Goal: Task Accomplishment & Management: Manage account settings

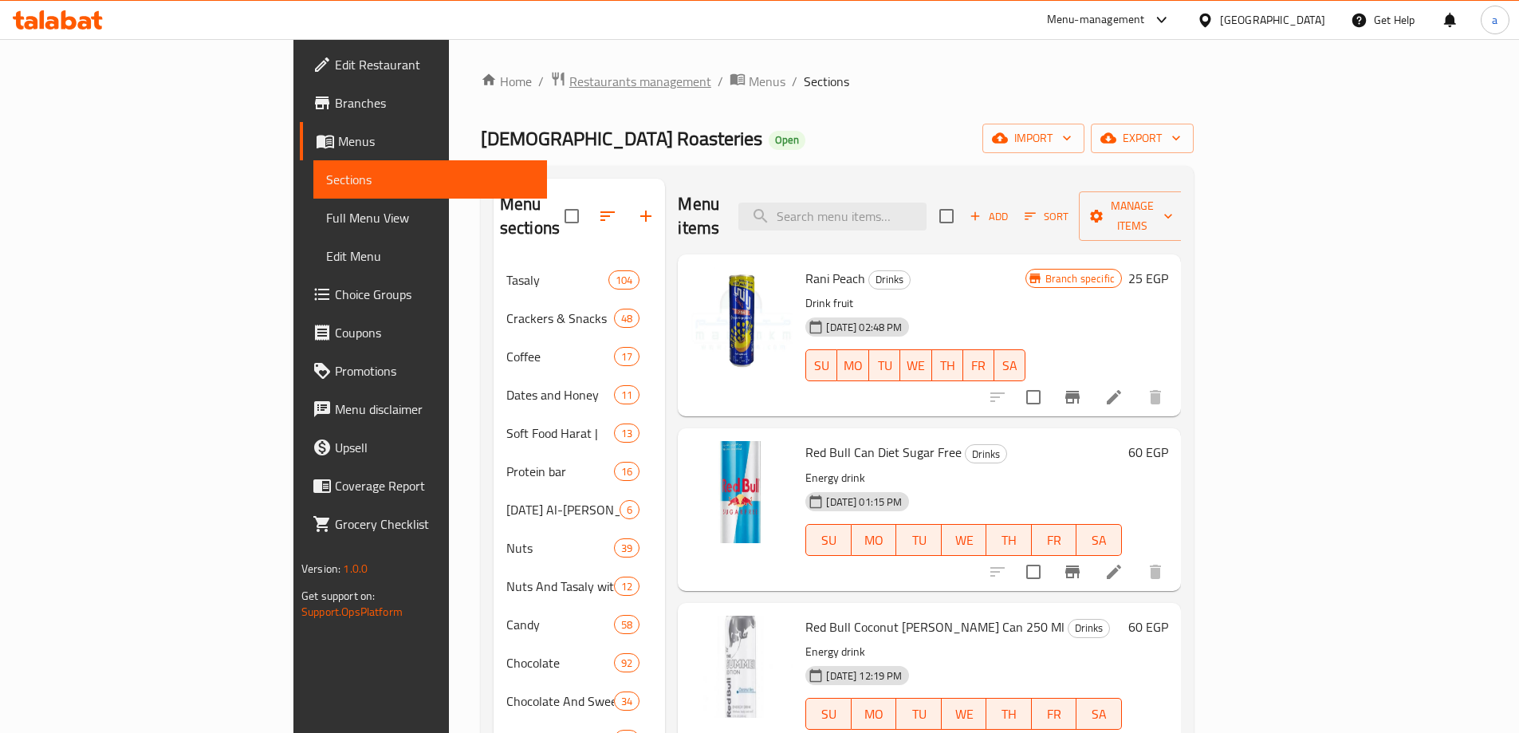
scroll to position [5103, 0]
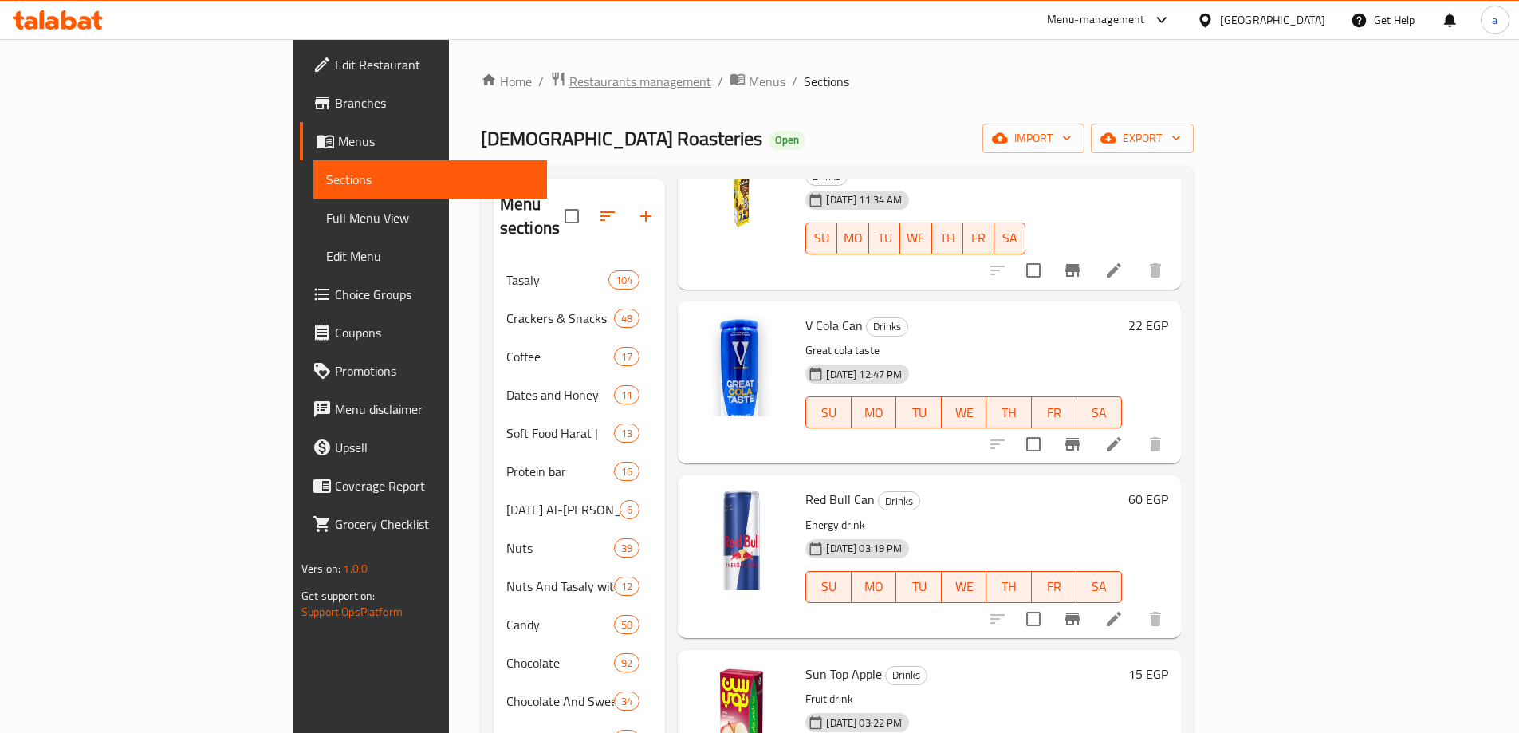
click at [569, 78] on span "Restaurants management" at bounding box center [640, 81] width 142 height 19
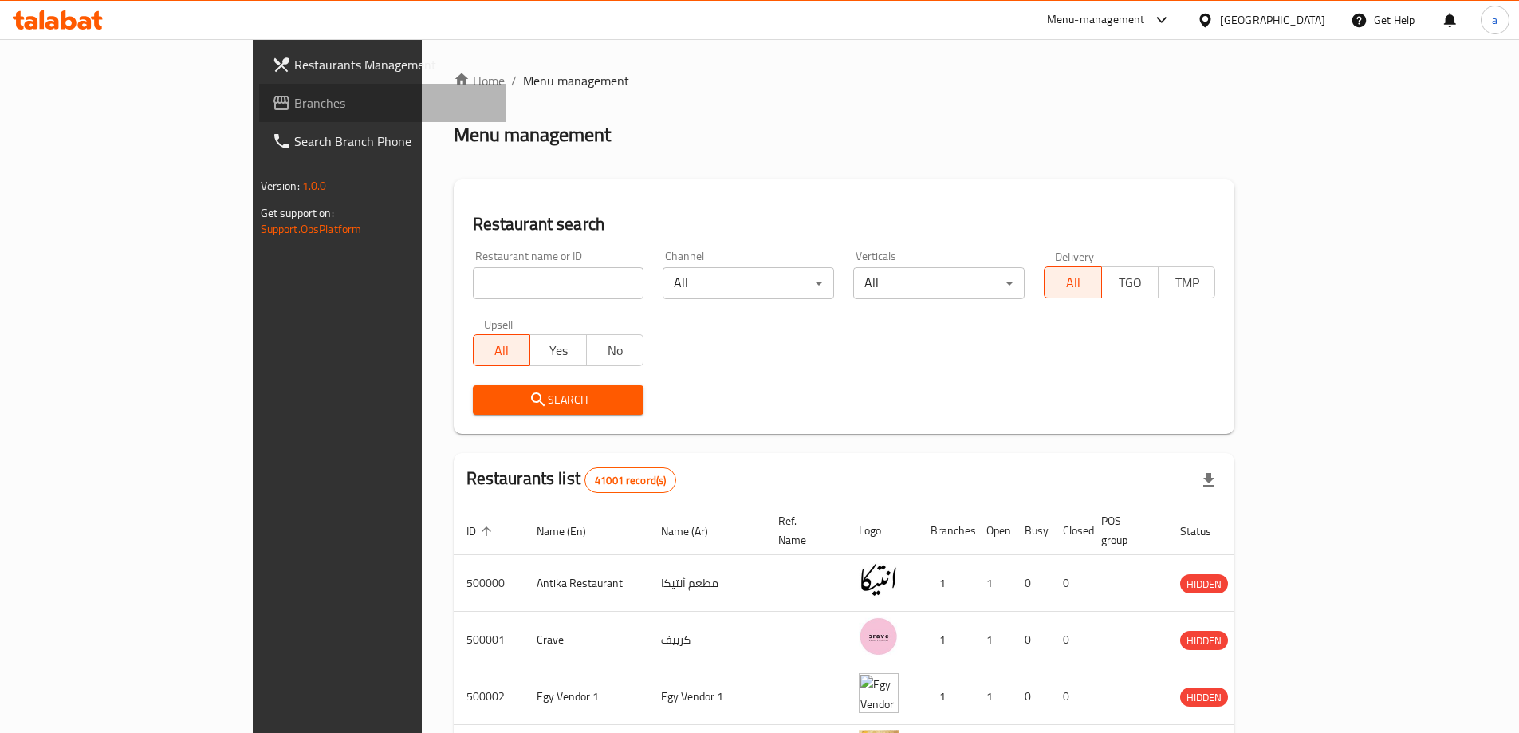
click at [294, 103] on span "Branches" at bounding box center [393, 102] width 199 height 19
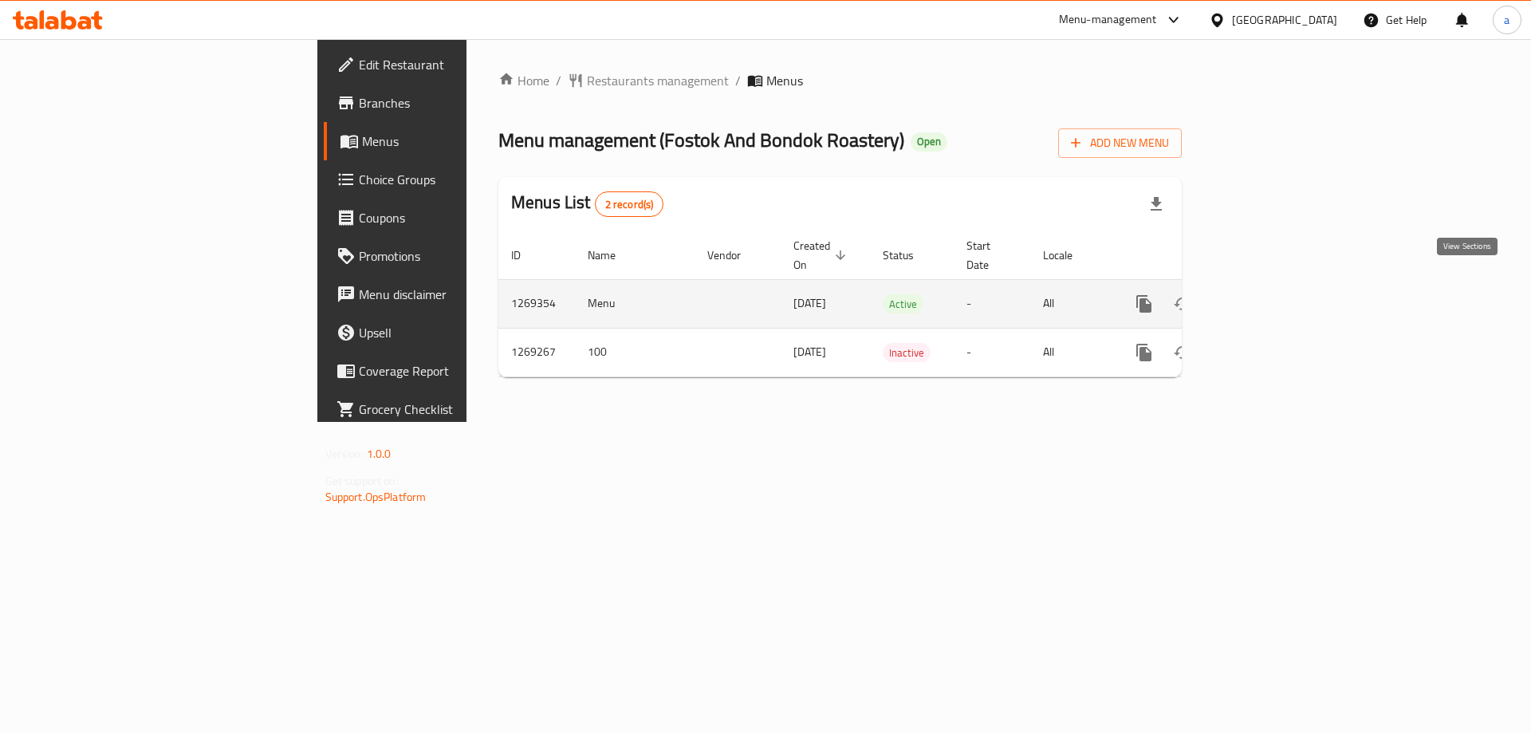
click at [1278, 287] on link "enhanced table" at bounding box center [1259, 304] width 38 height 38
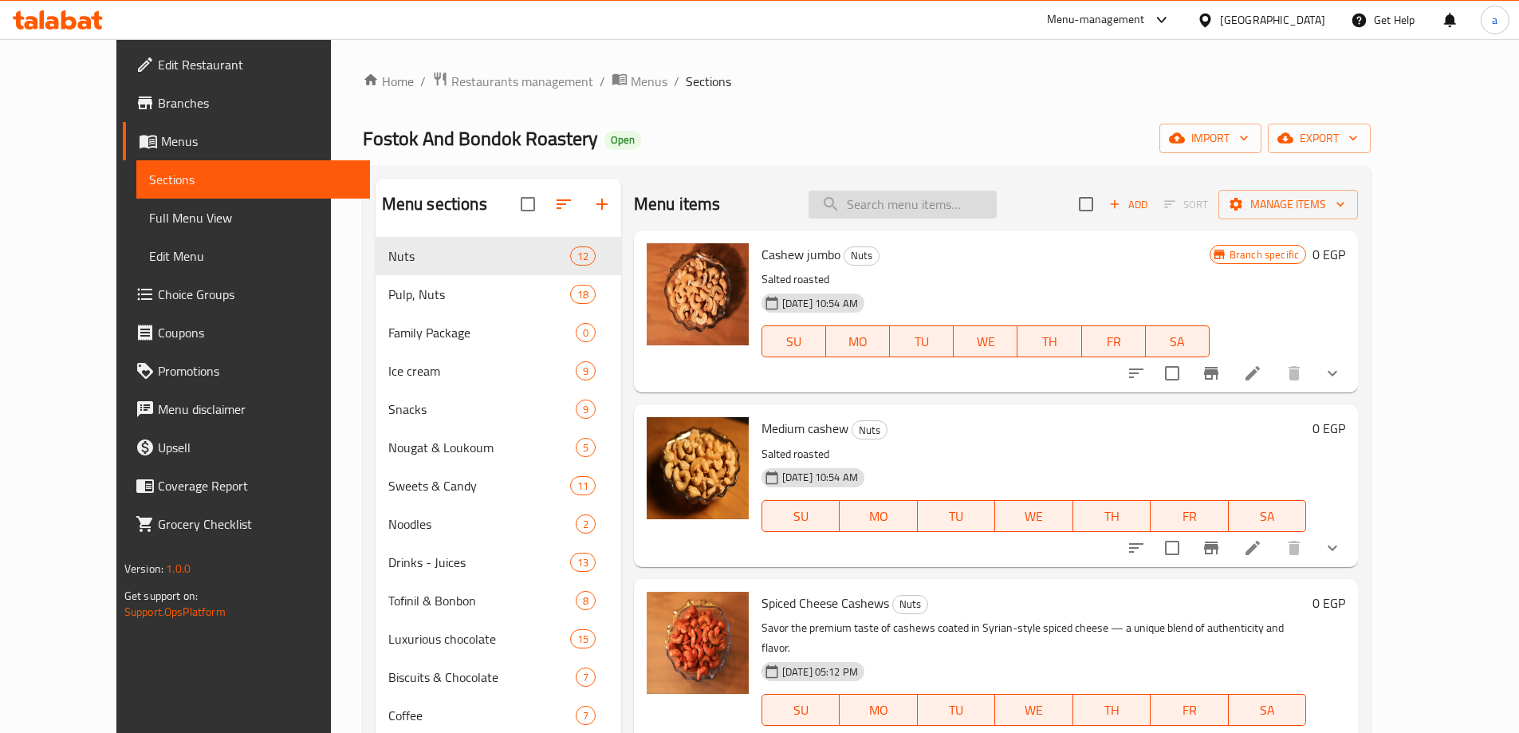
click at [890, 214] on input "search" at bounding box center [902, 205] width 188 height 28
paste input "Red Lokum"
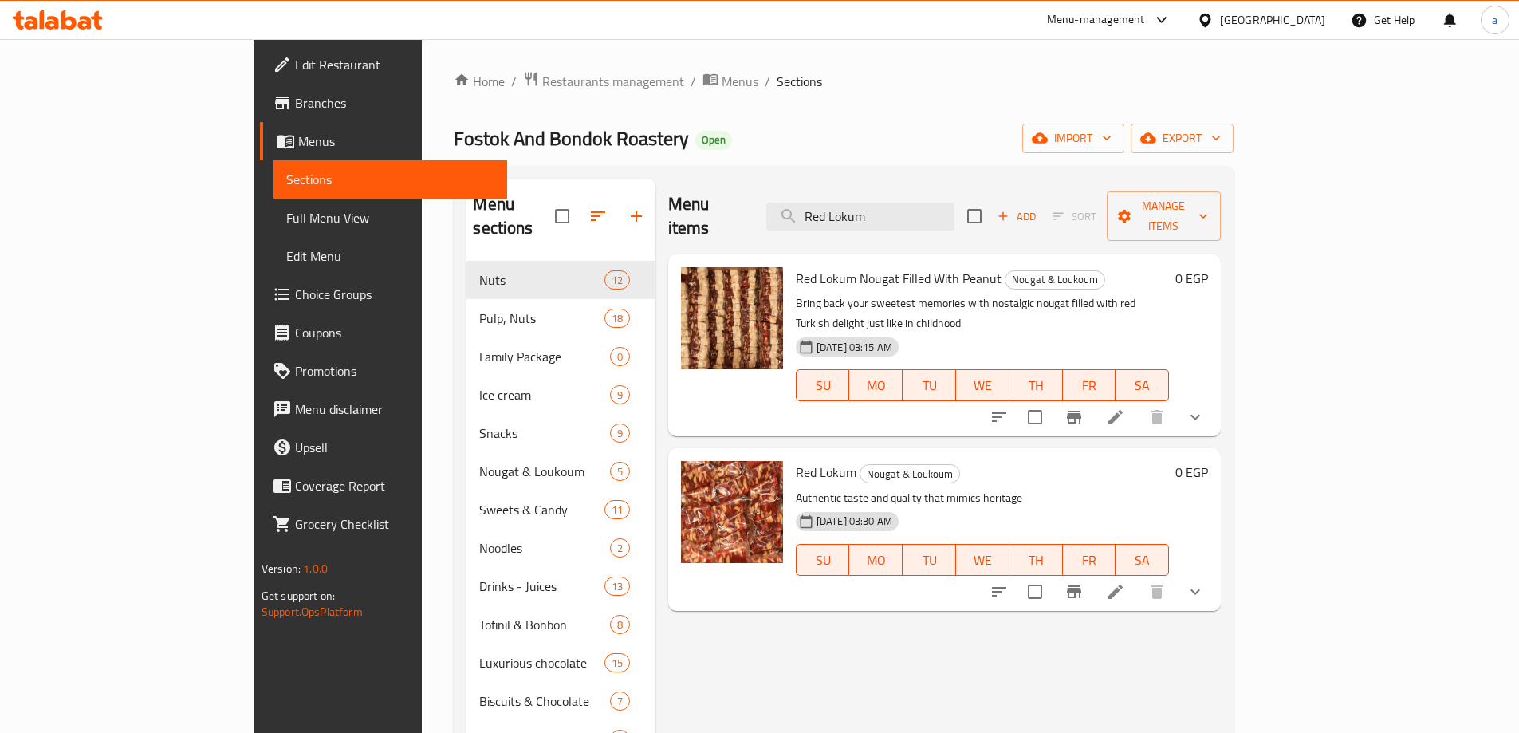
type input "Red Lokum"
click at [1125, 582] on icon at bounding box center [1115, 591] width 19 height 19
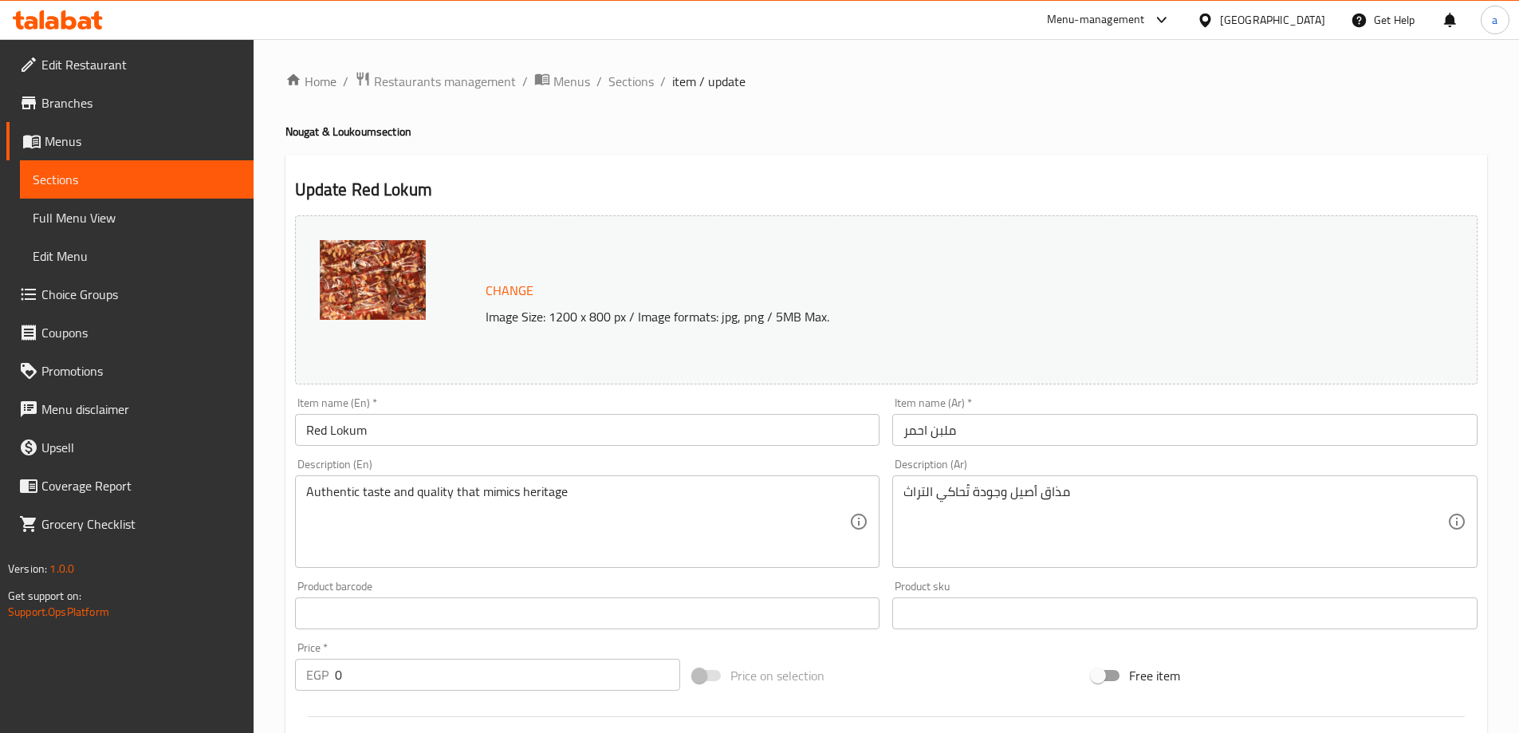
click at [946, 112] on div "Home / Restaurants management / Menus / Sections / item / update Nougat & Louko…" at bounding box center [886, 635] width 1202 height 1129
click at [625, 123] on div "Home / Restaurants management / Menus / Sections / item / update Nougat & Louko…" at bounding box center [886, 658] width 1202 height 1175
